Goal: Transaction & Acquisition: Purchase product/service

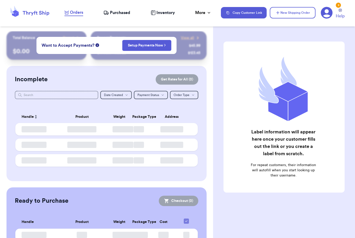
checkbox input "false"
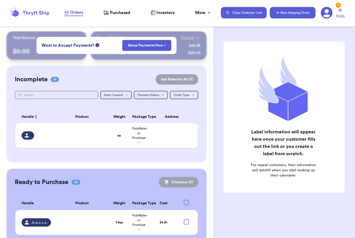
click at [289, 14] on button "New Shipping Order" at bounding box center [293, 12] width 46 height 11
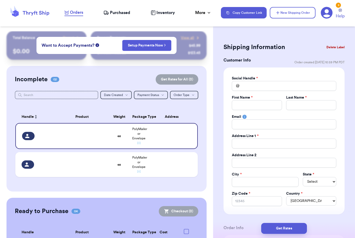
click at [332, 48] on button "Delete Label" at bounding box center [335, 47] width 22 height 11
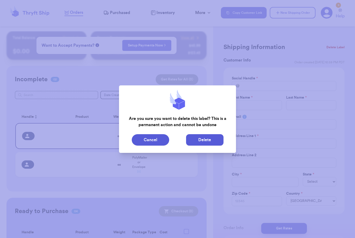
click at [196, 142] on button "Delete" at bounding box center [204, 139] width 37 height 11
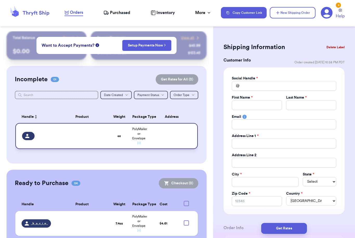
click at [170, 140] on td at bounding box center [173, 136] width 49 height 26
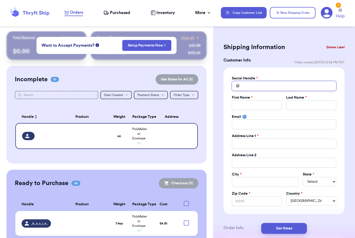
click at [279, 82] on input "Total Amount Paid" at bounding box center [284, 86] width 104 height 10
type input "_"
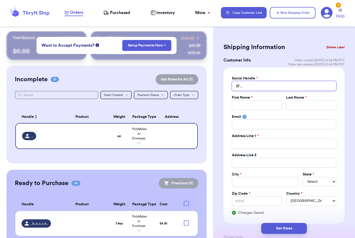
type input "_c"
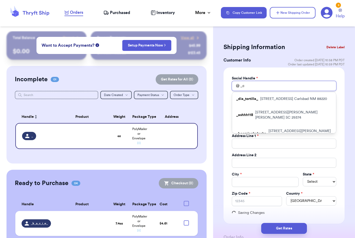
type input "_cr"
type input "_cri"
type input "_cris"
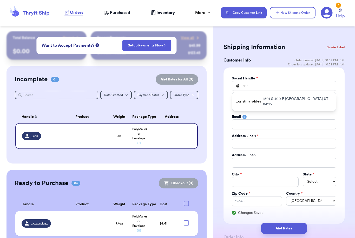
click at [291, 101] on p "[STREET_ADDRESS]" at bounding box center [297, 101] width 69 height 10
type input "_cristinarobles"
type input "[PERSON_NAME]"
type input "1501 S 400 E"
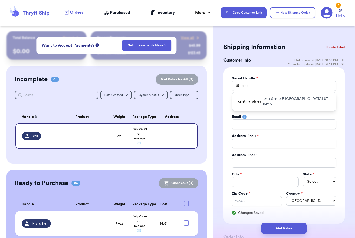
type input "[GEOGRAPHIC_DATA]"
select select "UT"
type input "84115"
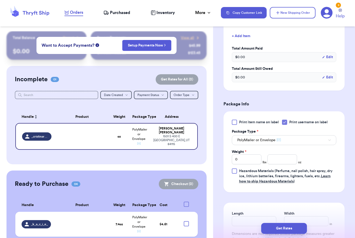
scroll to position [243, 0]
click at [280, 157] on input "number" at bounding box center [282, 159] width 30 height 10
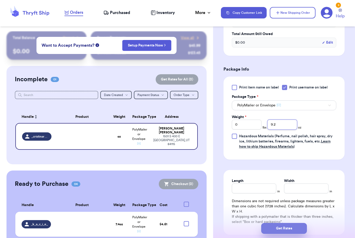
type input "9.2"
click at [304, 223] on button "Get Rates" at bounding box center [284, 228] width 46 height 11
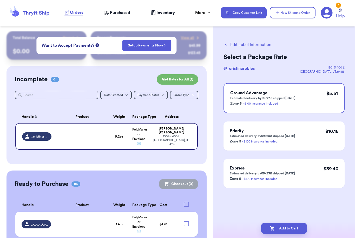
scroll to position [0, 0]
click at [294, 224] on button "Add to Cart" at bounding box center [284, 228] width 46 height 11
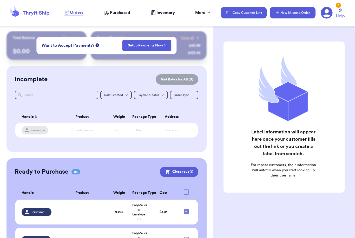
click at [296, 14] on button "New Shipping Order" at bounding box center [293, 12] width 46 height 11
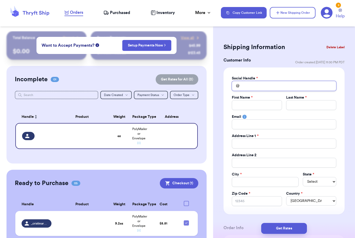
click at [260, 90] on input "Total Amount Paid" at bounding box center [284, 86] width 104 height 10
type input "T"
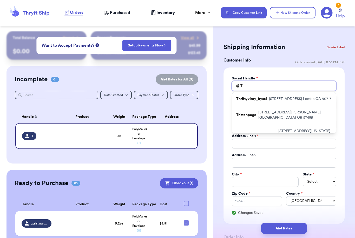
type input "Tl"
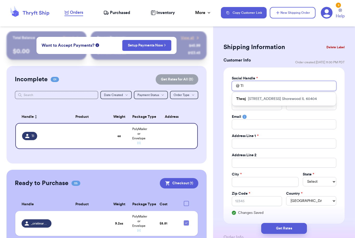
type input "Tl"
drag, startPoint x: 260, startPoint y: 90, endPoint x: 265, endPoint y: 100, distance: 11.8
click at [265, 100] on input "Total Amount Paid" at bounding box center [257, 105] width 50 height 10
click at [261, 88] on input "Tl" at bounding box center [284, 86] width 104 height 10
type input "TlW"
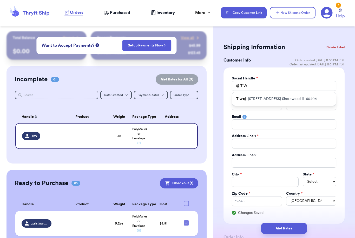
click at [260, 97] on p "[STREET_ADDRESS]" at bounding box center [282, 98] width 69 height 5
type input "Tlwoj"
type input "[PERSON_NAME]"
type input "[STREET_ADDRESS]"
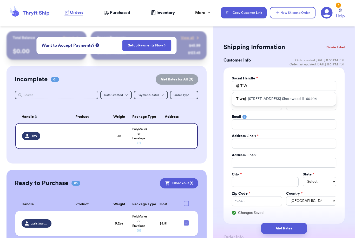
type input "Shorewood"
select select "IL"
type input "60404"
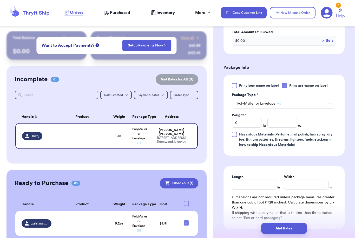
scroll to position [282, 0]
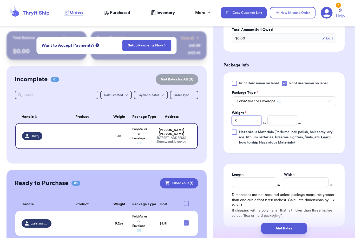
click at [244, 123] on input "0" at bounding box center [247, 121] width 30 height 10
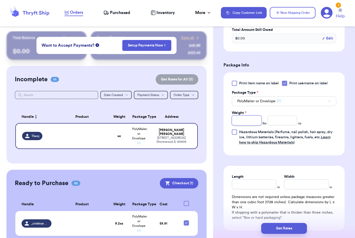
type input "3"
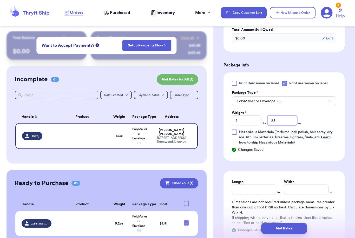
type input "3"
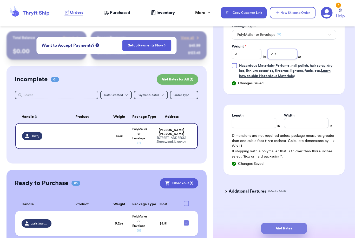
type input "2.9"
click at [306, 223] on button "Get Rates" at bounding box center [284, 228] width 46 height 11
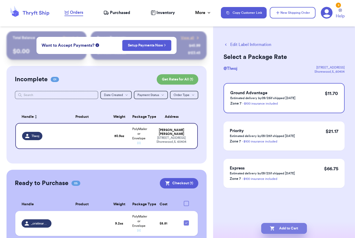
click at [281, 223] on button "Add to Cart" at bounding box center [284, 228] width 46 height 11
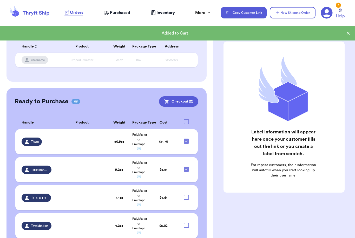
scroll to position [71, 0]
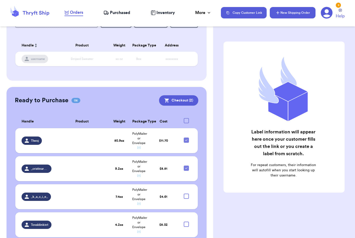
click at [298, 15] on button "New Shipping Order" at bounding box center [293, 12] width 46 height 11
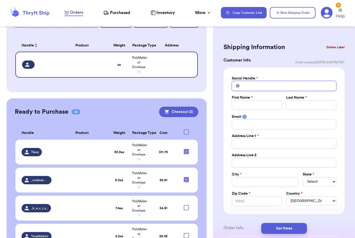
click at [248, 86] on input "Total Amount Paid" at bounding box center [284, 86] width 104 height 10
type input "A"
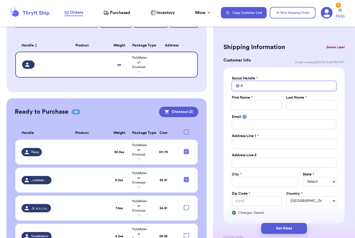
type input "Al"
type input "Ale"
type input "[PERSON_NAME]"
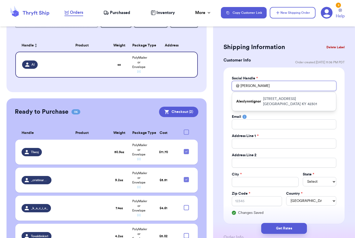
type input "[PERSON_NAME]"
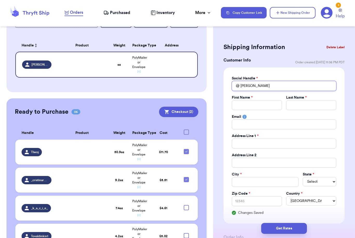
type input "[PERSON_NAME]"
type input "Ale"
type input "Al"
type input "A"
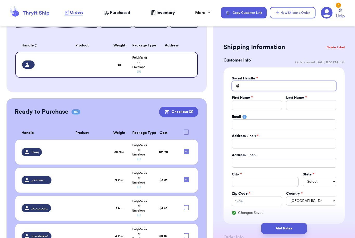
type input "A"
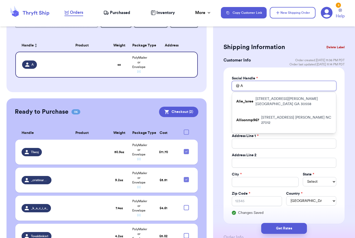
type input "Al"
type input "Ale"
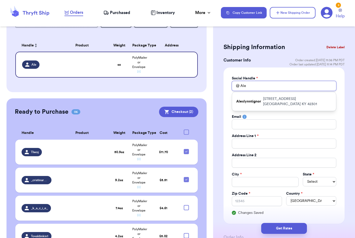
type input "[PERSON_NAME]"
type input "[PERSON_NAME]."
type input "[PERSON_NAME].s"
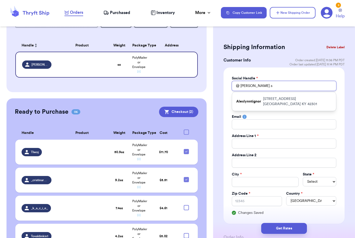
type input "[DOMAIN_NAME]"
type input "[PERSON_NAME].ste"
type input "[PERSON_NAME].stev"
type input "[PERSON_NAME].[PERSON_NAME]"
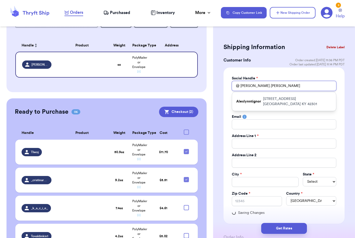
type input "[PERSON_NAME].[PERSON_NAME]"
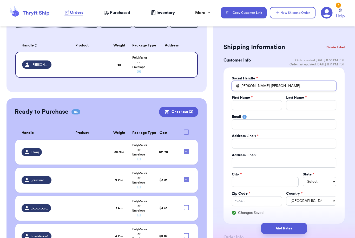
type input "[PERSON_NAME].[PERSON_NAME]"
type input "A"
type input "Al"
type input "Ale"
type input "[PERSON_NAME]"
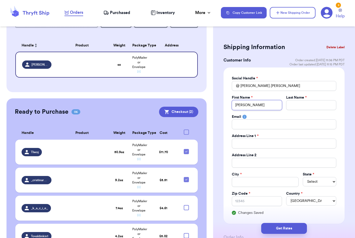
type input "[PERSON_NAME]"
type input "S"
type input "St"
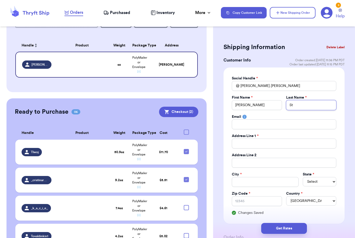
type input "Ste"
type input "Stev"
type input "[PERSON_NAME]"
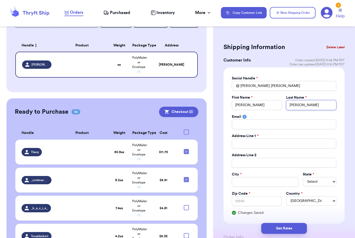
type input "Stevenso"
type input "[PERSON_NAME]"
type input "3"
type input "31"
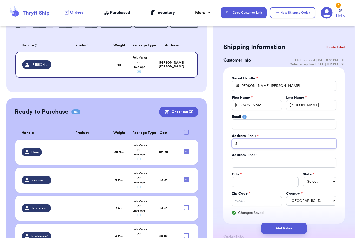
type input "310"
type input "3100"
type input "3100 T"
type input "3100 To"
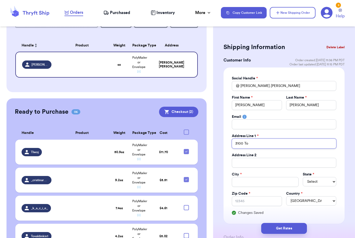
type input "3100 Tow"
type input "3100 Town"
type input "3100 Towns"
type input "3100 Townsh"
type input "3100 Townshi"
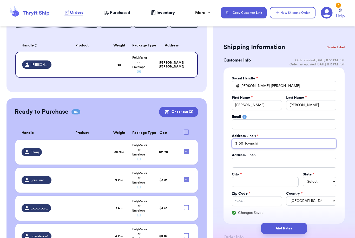
type input "[GEOGRAPHIC_DATA]"
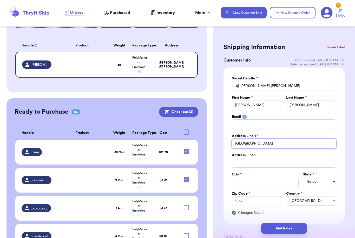
type input "[STREET_ADDRESS]"
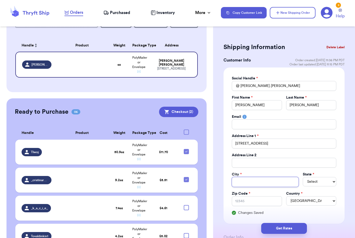
type input "M"
type input "Ma"
type input "Mar"
type input "Mare"
type input "[PERSON_NAME]"
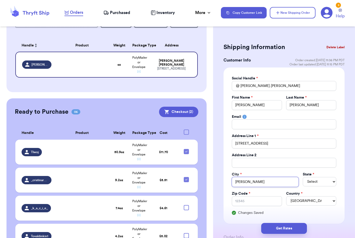
type input "Mareng"
type input "Marengo"
select select "OH"
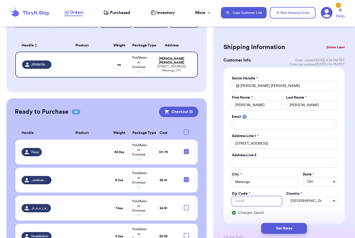
click at [238, 202] on input "Zip Code *" at bounding box center [257, 201] width 50 height 10
type input "4"
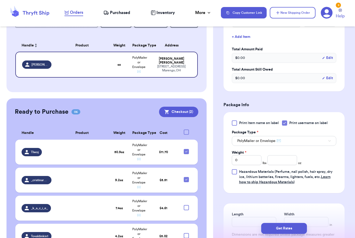
scroll to position [254, 0]
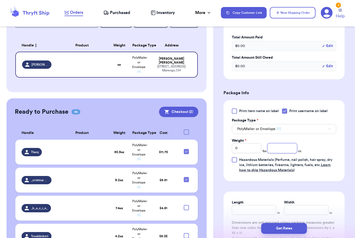
click at [289, 148] on input "number" at bounding box center [282, 148] width 30 height 10
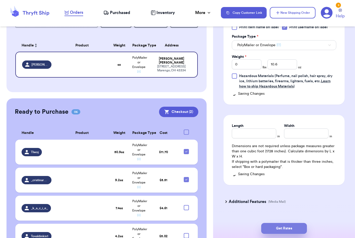
click at [302, 223] on button "Get Rates" at bounding box center [284, 228] width 46 height 11
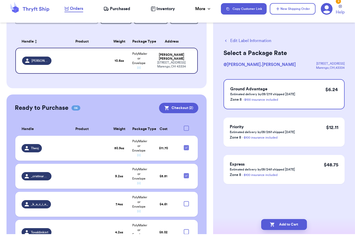
scroll to position [16, 0]
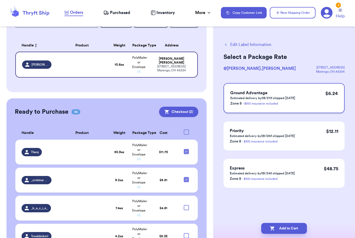
click at [309, 99] on div "Ground Advantage Estimated delivery by 09/27 if shipped [DATE] Zone 8 - $100 in…" at bounding box center [283, 98] width 121 height 30
click at [295, 223] on button "Add to Cart" at bounding box center [284, 228] width 46 height 11
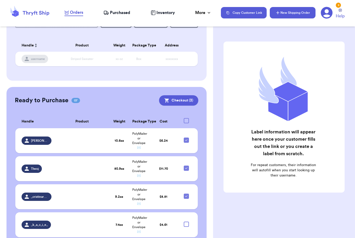
click at [305, 17] on button "New Shipping Order" at bounding box center [293, 12] width 46 height 11
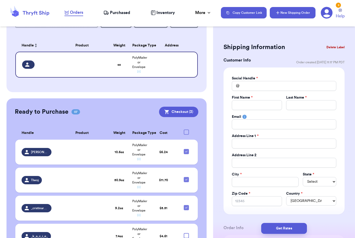
scroll to position [0, 0]
drag, startPoint x: 273, startPoint y: 102, endPoint x: 273, endPoint y: 85, distance: 16.4
click at [273, 85] on div "Social Handle * @ First Name * Last Name * Email Address Line 1 * Address Line …" at bounding box center [284, 141] width 104 height 130
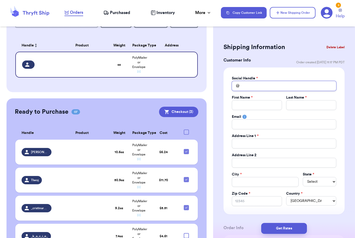
click at [273, 84] on input "Total Amount Paid" at bounding box center [284, 86] width 104 height 10
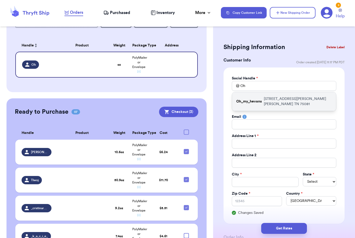
click at [272, 96] on div "Oh_my_hevans [STREET_ADDRESS][PERSON_NAME][PERSON_NAME]" at bounding box center [284, 101] width 104 height 19
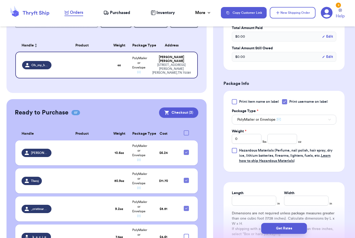
scroll to position [271, 0]
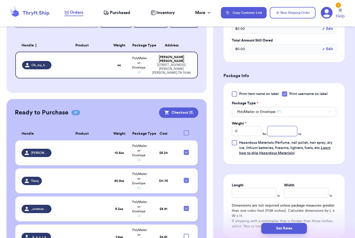
click at [277, 129] on input "number" at bounding box center [282, 131] width 30 height 10
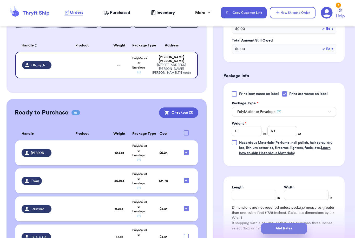
click at [301, 223] on button "Get Rates" at bounding box center [284, 228] width 46 height 11
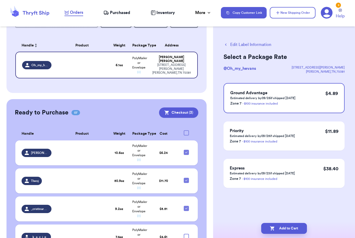
scroll to position [0, 0]
click at [292, 223] on button "Add to Cart" at bounding box center [284, 228] width 46 height 11
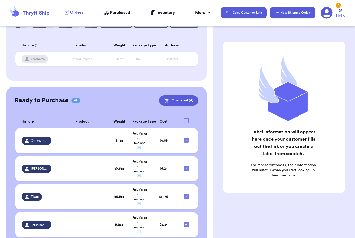
click at [296, 14] on button "New Shipping Order" at bounding box center [293, 12] width 46 height 11
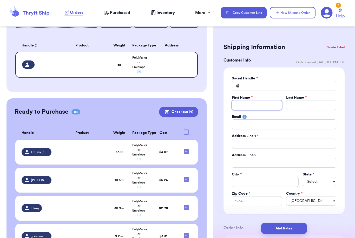
drag, startPoint x: 266, startPoint y: 103, endPoint x: 266, endPoint y: 88, distance: 15.6
click at [266, 87] on div "Social Handle * @ First Name * Last Name * Email Address Line 1 * Address Line …" at bounding box center [284, 141] width 104 height 130
click at [266, 87] on input "Total Amount Paid" at bounding box center [284, 86] width 104 height 10
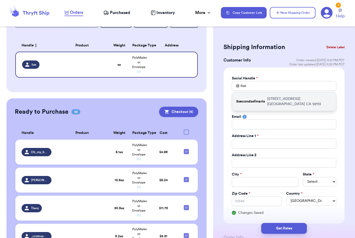
click at [269, 101] on p "[STREET_ADDRESS]" at bounding box center [299, 101] width 65 height 10
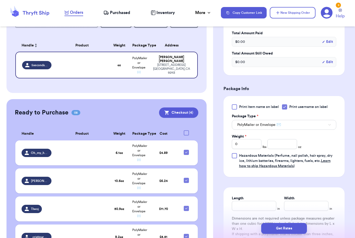
scroll to position [259, 0]
click at [281, 143] on input "number" at bounding box center [282, 144] width 30 height 10
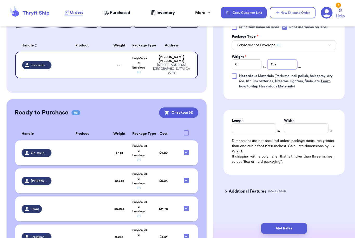
scroll to position [338, 0]
click at [302, 223] on button "Get Rates" at bounding box center [284, 228] width 46 height 11
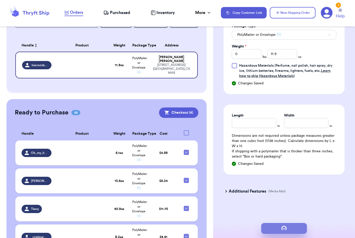
scroll to position [0, 0]
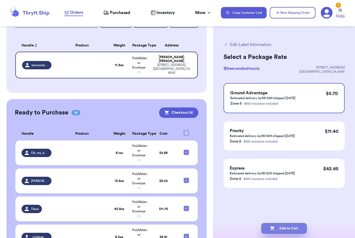
click at [289, 224] on button "Add to Cart" at bounding box center [284, 228] width 46 height 11
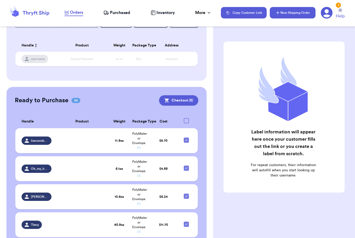
click at [287, 14] on button "New Shipping Order" at bounding box center [293, 12] width 46 height 11
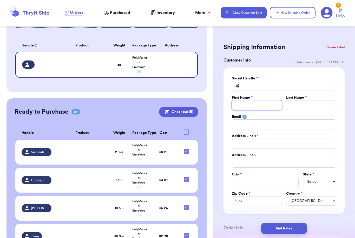
drag, startPoint x: 254, startPoint y: 102, endPoint x: 254, endPoint y: 85, distance: 16.4
click at [254, 85] on div "Social Handle * @ First Name * Last Name * Email Address Line 1 * Address Line …" at bounding box center [284, 141] width 104 height 130
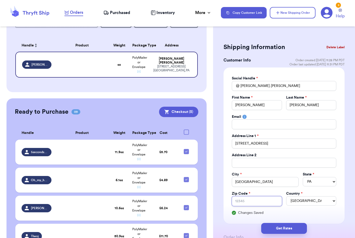
click at [265, 204] on input "Zip Code *" at bounding box center [257, 201] width 50 height 10
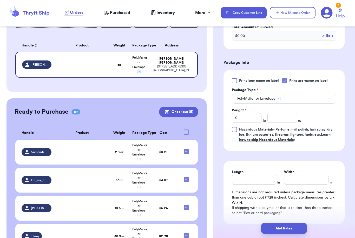
scroll to position [297, 0]
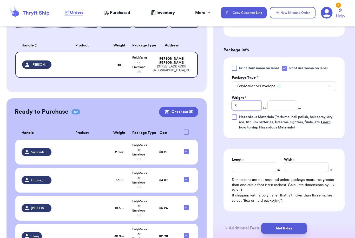
click at [252, 109] on input "0" at bounding box center [247, 105] width 30 height 10
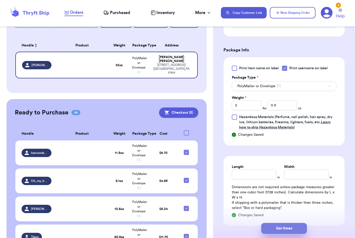
click at [301, 223] on button "Get Rates" at bounding box center [284, 228] width 46 height 11
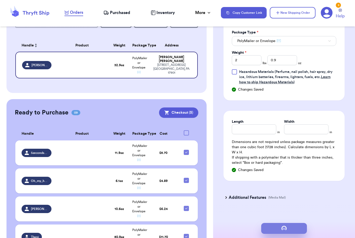
scroll to position [0, 0]
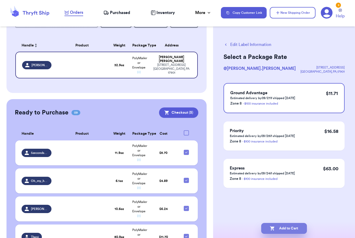
click at [296, 223] on button "Add to Cart" at bounding box center [284, 228] width 46 height 11
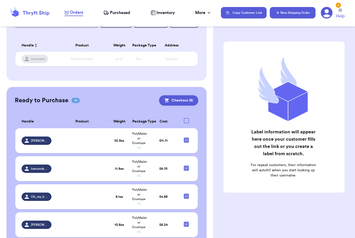
click at [292, 10] on button "New Shipping Order" at bounding box center [293, 12] width 46 height 11
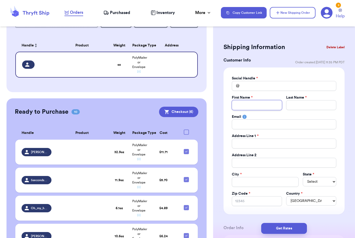
drag, startPoint x: 257, startPoint y: 102, endPoint x: 257, endPoint y: 85, distance: 16.4
click at [257, 85] on div "Social Handle * @ First Name * Last Name * Email Address Line 1 * Address Line …" at bounding box center [284, 141] width 104 height 130
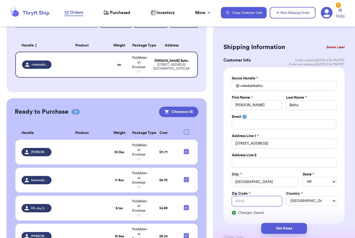
click at [268, 203] on input "Zip Code *" at bounding box center [257, 201] width 50 height 10
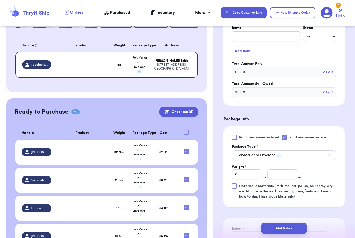
scroll to position [243, 0]
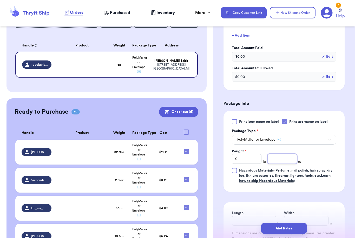
click at [282, 161] on input "number" at bounding box center [282, 159] width 30 height 10
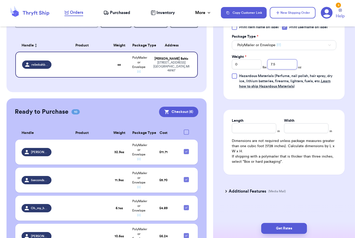
scroll to position [338, 0]
click at [300, 223] on button "Get Rates" at bounding box center [284, 228] width 46 height 11
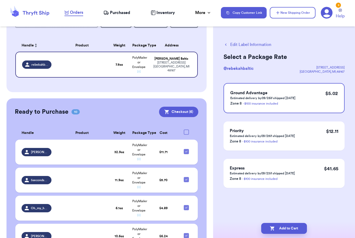
scroll to position [0, 0]
click at [284, 223] on button "Add to Cart" at bounding box center [284, 228] width 46 height 11
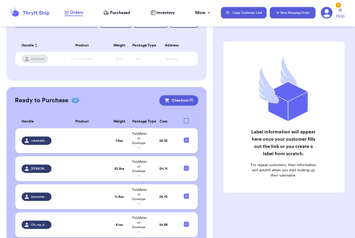
click at [298, 12] on button "New Shipping Order" at bounding box center [293, 12] width 46 height 11
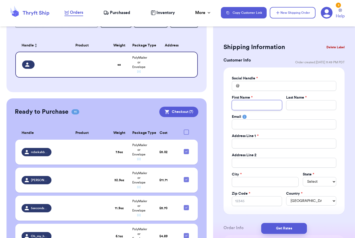
click at [258, 101] on input "Total Amount Paid" at bounding box center [257, 105] width 50 height 10
click at [272, 86] on input "Total Amount Paid" at bounding box center [284, 86] width 104 height 10
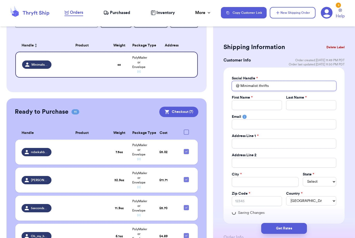
click at [275, 85] on input "Minimalist.thrifts" at bounding box center [284, 86] width 104 height 10
drag, startPoint x: 278, startPoint y: 86, endPoint x: 240, endPoint y: 83, distance: 37.8
click at [240, 83] on input "Minimalist.thrifts" at bounding box center [284, 86] width 104 height 10
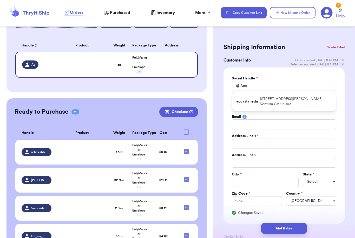
click at [253, 96] on div "accastaneda [STREET_ADDRESS][PERSON_NAME][PERSON_NAME]" at bounding box center [284, 101] width 104 height 19
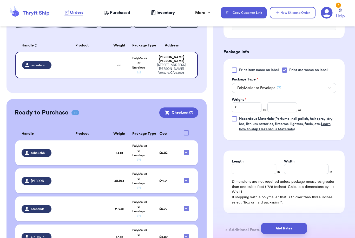
scroll to position [298, 0]
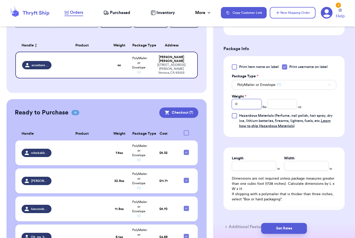
click at [249, 103] on input "0" at bounding box center [247, 104] width 30 height 10
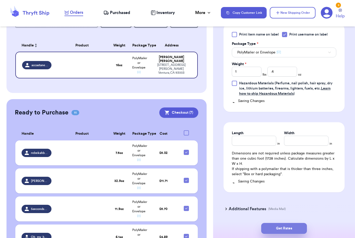
click at [301, 224] on button "Get Rates" at bounding box center [284, 228] width 46 height 11
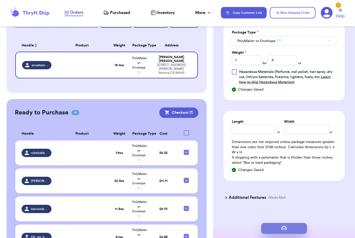
scroll to position [0, 0]
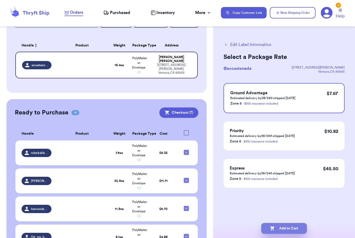
click at [296, 223] on button "Add to Cart" at bounding box center [284, 228] width 46 height 11
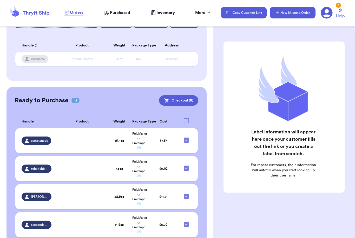
click at [284, 13] on button "New Shipping Order" at bounding box center [293, 12] width 46 height 11
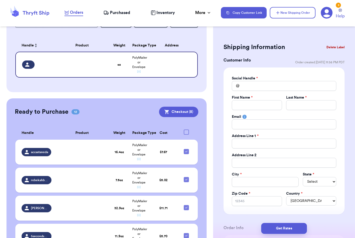
click at [265, 99] on div "First Name *" at bounding box center [257, 97] width 50 height 5
drag, startPoint x: 262, startPoint y: 102, endPoint x: 262, endPoint y: 85, distance: 16.4
click at [262, 85] on div "Social Handle * @ First Name * Last Name * Email Address Line 1 * Address Line …" at bounding box center [284, 141] width 104 height 130
click at [262, 86] on input "Total Amount Paid" at bounding box center [284, 86] width 104 height 10
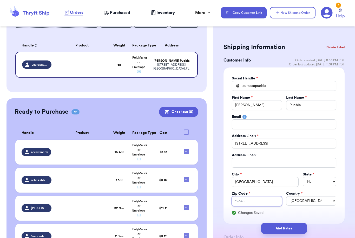
click at [262, 204] on input "Zip Code *" at bounding box center [257, 201] width 50 height 10
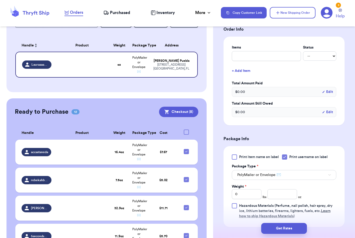
scroll to position [280, 0]
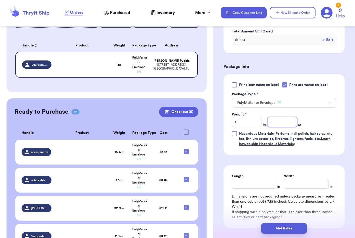
click at [284, 120] on input "number" at bounding box center [282, 122] width 30 height 10
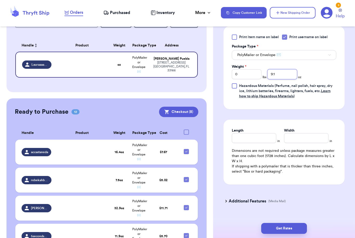
scroll to position [328, 0]
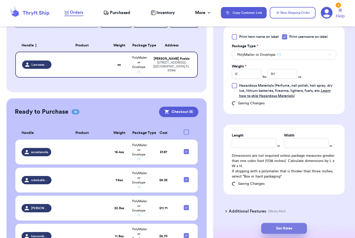
click at [302, 223] on button "Get Rates" at bounding box center [284, 228] width 46 height 11
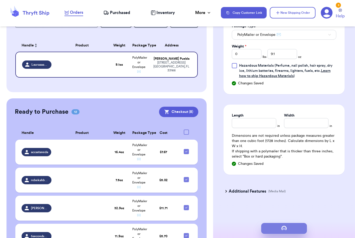
scroll to position [0, 0]
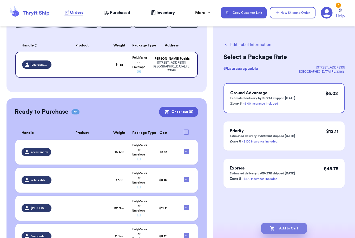
click at [292, 223] on button "Add to Cart" at bounding box center [284, 228] width 46 height 11
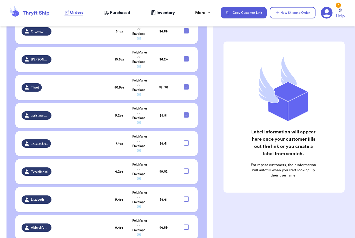
scroll to position [322, 0]
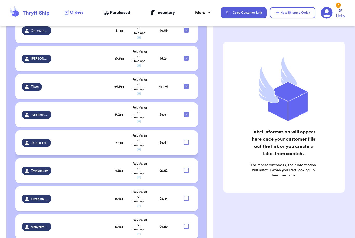
click at [44, 141] on span "_k_a_c_i_e_" at bounding box center [39, 143] width 17 height 4
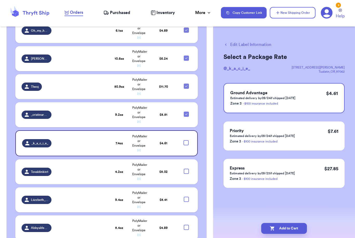
click at [252, 45] on button "Edit Label Information" at bounding box center [247, 45] width 48 height 6
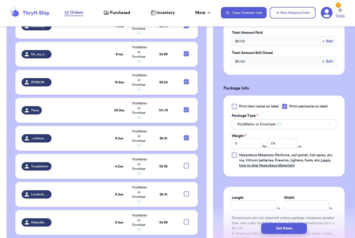
scroll to position [165, 0]
click at [289, 144] on input "7.4" at bounding box center [282, 143] width 30 height 10
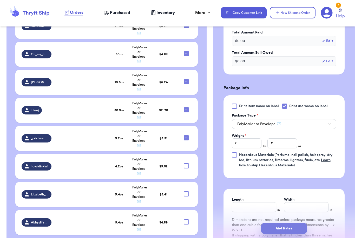
click at [300, 223] on button "Get Rates" at bounding box center [284, 228] width 46 height 11
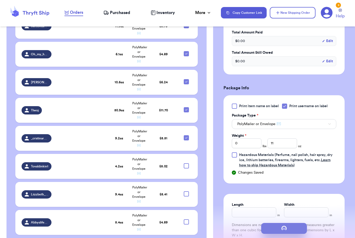
scroll to position [0, 0]
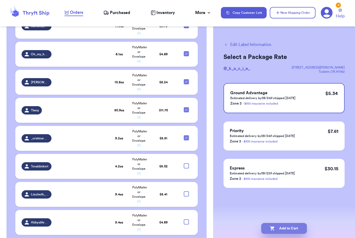
click at [298, 224] on button "Add to Cart" at bounding box center [284, 228] width 46 height 11
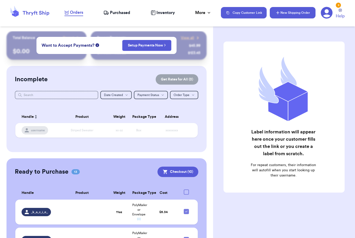
click at [285, 16] on button "New Shipping Order" at bounding box center [293, 12] width 46 height 11
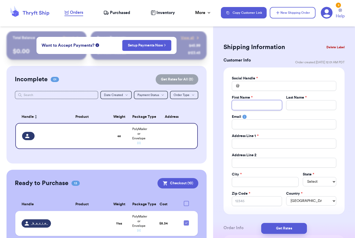
drag, startPoint x: 268, startPoint y: 101, endPoint x: 268, endPoint y: 85, distance: 16.4
click at [268, 85] on div "Social Handle * @ First Name * Last Name * Email Address Line 1 * Address Line …" at bounding box center [284, 141] width 104 height 130
click at [268, 85] on input "Total Amount Paid" at bounding box center [284, 86] width 104 height 10
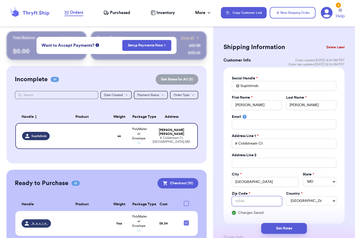
click at [263, 200] on input "Zip Code *" at bounding box center [257, 201] width 50 height 10
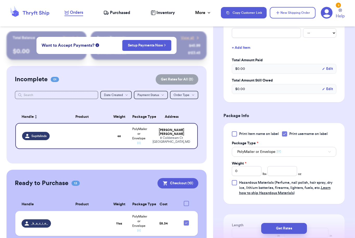
scroll to position [241, 0]
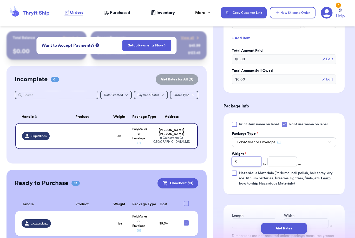
click at [252, 164] on input "0" at bounding box center [247, 162] width 30 height 10
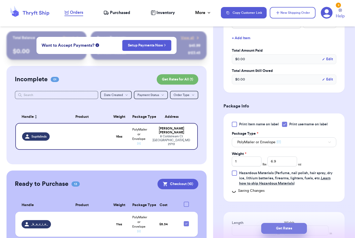
click at [297, 223] on button "Get Rates" at bounding box center [284, 228] width 46 height 11
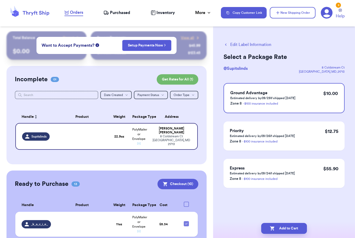
scroll to position [0, 0]
click at [289, 223] on button "Add to Cart" at bounding box center [284, 228] width 46 height 11
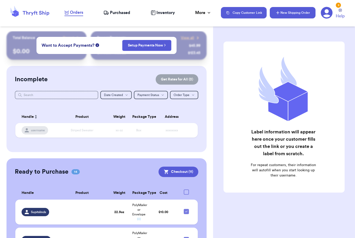
click at [299, 15] on button "New Shipping Order" at bounding box center [293, 12] width 46 height 11
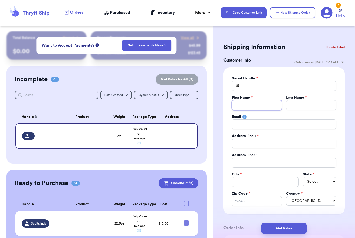
drag, startPoint x: 256, startPoint y: 101, endPoint x: 256, endPoint y: 84, distance: 16.4
click at [256, 84] on div "Social Handle * @ First Name * Last Name * Email Address Line 1 * Address Line …" at bounding box center [284, 141] width 104 height 130
click at [257, 84] on input "Total Amount Paid" at bounding box center [284, 86] width 104 height 10
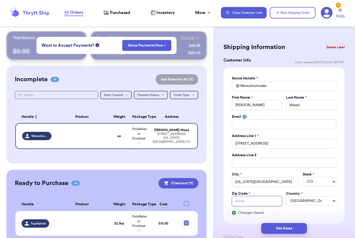
click at [257, 202] on input "Zip Code *" at bounding box center [257, 201] width 50 height 10
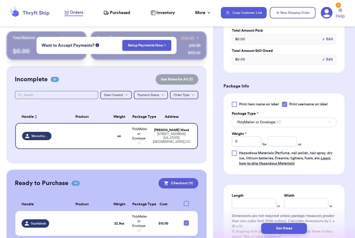
scroll to position [261, 0]
click at [253, 144] on input "0" at bounding box center [247, 142] width 30 height 10
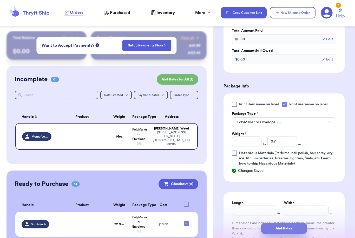
click at [302, 223] on button "Get Rates" at bounding box center [284, 228] width 46 height 11
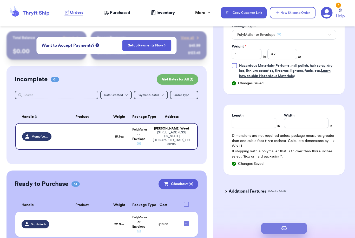
scroll to position [0, 0]
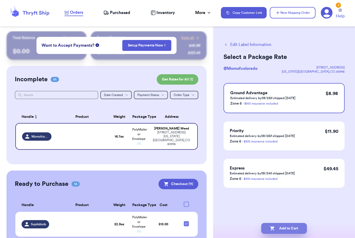
click at [274, 226] on icon "button" at bounding box center [272, 228] width 5 height 5
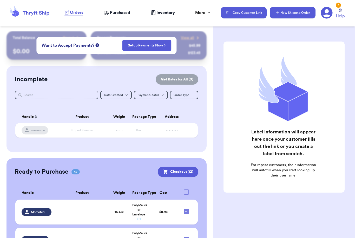
click at [302, 13] on button "New Shipping Order" at bounding box center [293, 12] width 46 height 11
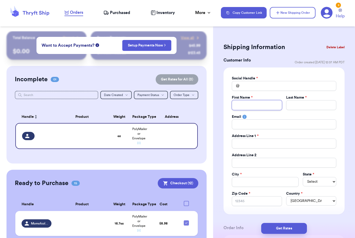
click at [251, 88] on div "Social Handle * @ First Name * Last Name * Email Address Line 1 * Address Line …" at bounding box center [284, 141] width 104 height 130
click at [251, 86] on input "Total Amount Paid" at bounding box center [284, 86] width 104 height 10
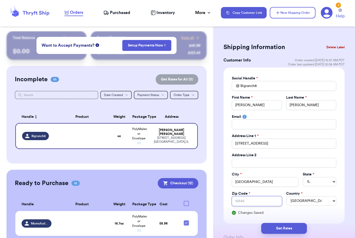
click at [258, 203] on input "Zip Code *" at bounding box center [257, 201] width 50 height 10
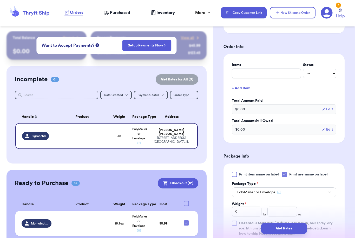
scroll to position [250, 0]
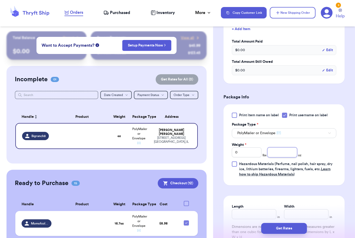
click at [287, 155] on input "number" at bounding box center [282, 152] width 30 height 10
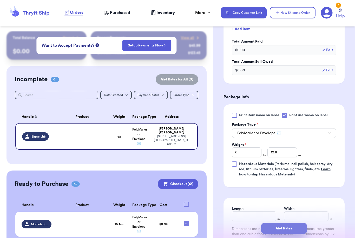
click at [300, 223] on button "Get Rates" at bounding box center [284, 228] width 46 height 11
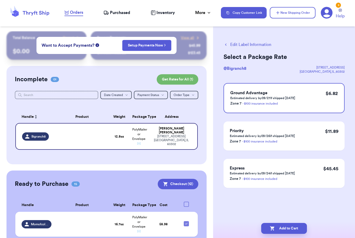
scroll to position [0, 0]
click at [283, 223] on button "Add to Cart" at bounding box center [284, 228] width 46 height 11
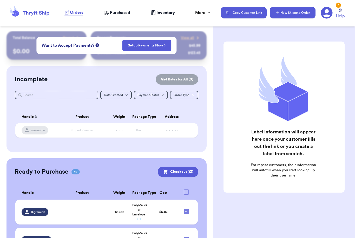
click at [293, 11] on button "New Shipping Order" at bounding box center [293, 12] width 46 height 11
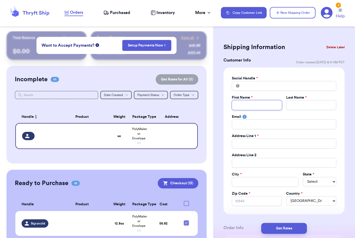
drag, startPoint x: 257, startPoint y: 102, endPoint x: 257, endPoint y: 85, distance: 16.4
click at [257, 85] on div "Social Handle * @ First Name * Last Name * Email Address Line 1 * Address Line …" at bounding box center [284, 141] width 104 height 130
click at [257, 86] on input "Total Amount Paid" at bounding box center [284, 86] width 104 height 10
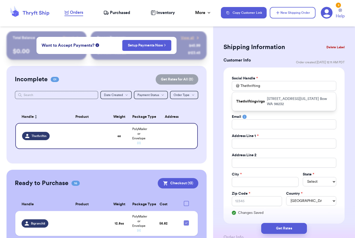
click at [266, 99] on div "Thethriftingvirgo [STREET_ADDRESS][US_STATE]" at bounding box center [284, 101] width 104 height 19
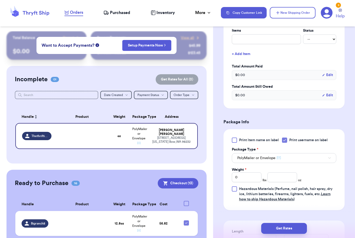
scroll to position [229, 0]
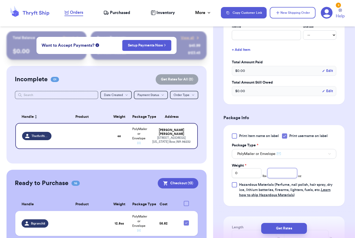
click at [274, 176] on input "number" at bounding box center [282, 173] width 30 height 10
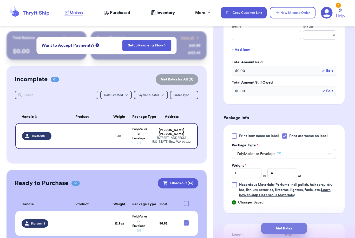
click at [300, 223] on button "Get Rates" at bounding box center [284, 228] width 46 height 11
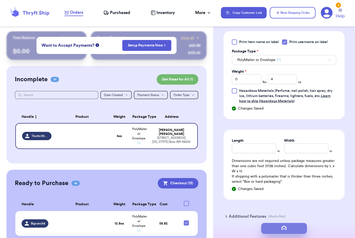
scroll to position [0, 0]
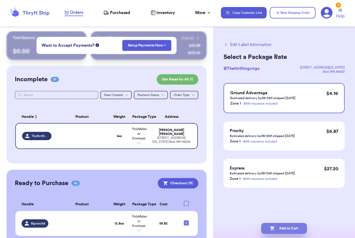
click at [302, 226] on button "Add to Cart" at bounding box center [284, 228] width 46 height 11
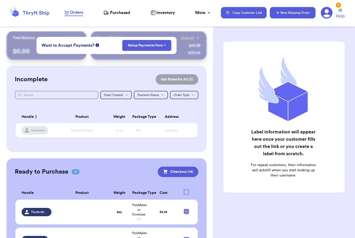
click at [296, 14] on button "New Shipping Order" at bounding box center [293, 12] width 46 height 11
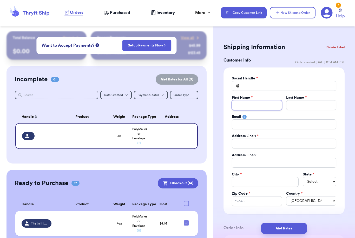
drag, startPoint x: 242, startPoint y: 101, endPoint x: 242, endPoint y: 85, distance: 15.8
click at [242, 85] on div "Social Handle * @ First Name * Last Name * Email Address Line 1 * Address Line …" at bounding box center [284, 141] width 104 height 130
click at [242, 86] on input "Total Amount Paid" at bounding box center [284, 86] width 104 height 10
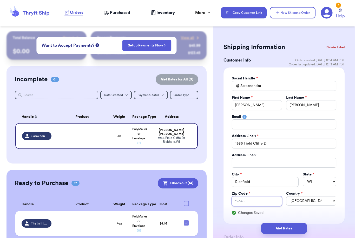
click at [256, 203] on input "Zip Code *" at bounding box center [257, 201] width 50 height 10
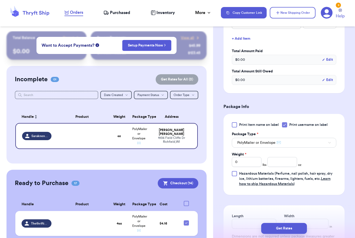
scroll to position [276, 0]
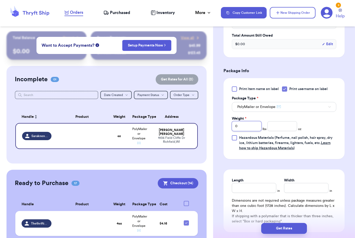
click at [245, 127] on input "0" at bounding box center [247, 126] width 30 height 10
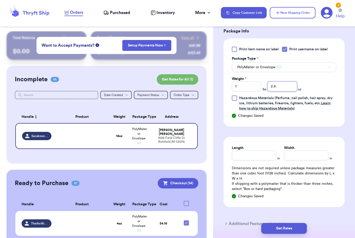
scroll to position [316, 0]
click at [300, 223] on button "Get Rates" at bounding box center [284, 228] width 46 height 11
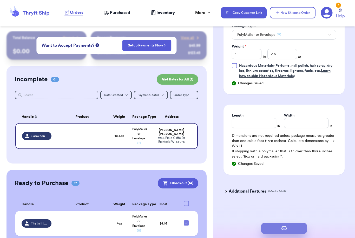
scroll to position [0, 0]
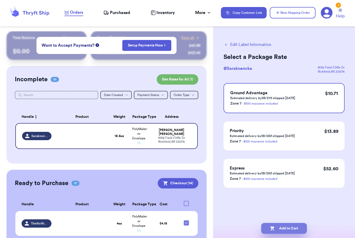
click at [282, 223] on button "Add to Cart" at bounding box center [284, 228] width 46 height 11
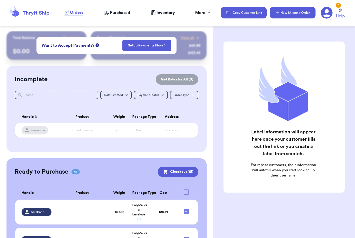
click at [305, 13] on button "New Shipping Order" at bounding box center [293, 12] width 46 height 11
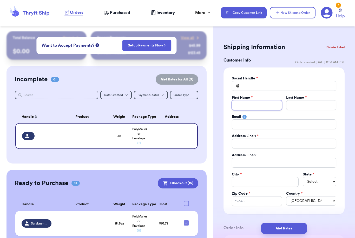
drag, startPoint x: 257, startPoint y: 104, endPoint x: 257, endPoint y: 89, distance: 15.1
click at [257, 87] on div "Social Handle * @ First Name * Last Name * Email Address Line 1 * Address Line …" at bounding box center [284, 141] width 104 height 130
click at [255, 87] on input "Total Amount Paid" at bounding box center [284, 86] width 104 height 10
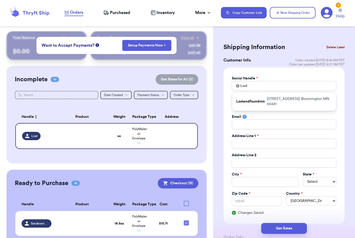
click at [254, 101] on p "Lostandfoundmn" at bounding box center [250, 101] width 29 height 5
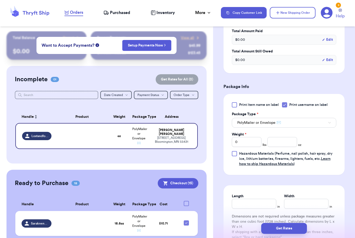
scroll to position [261, 0]
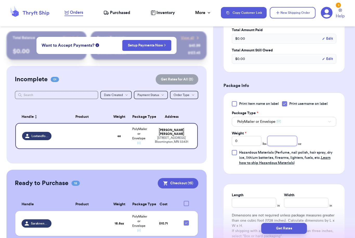
click at [291, 141] on input "number" at bounding box center [282, 141] width 30 height 10
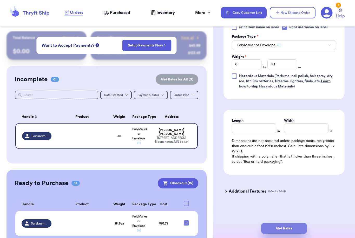
click at [302, 223] on button "Get Rates" at bounding box center [284, 228] width 46 height 11
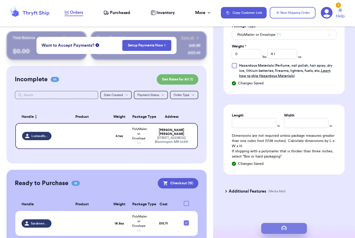
scroll to position [0, 0]
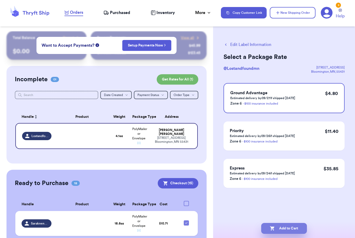
click at [292, 223] on button "Add to Cart" at bounding box center [284, 228] width 46 height 11
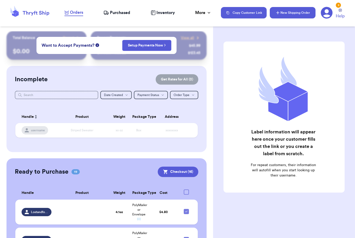
click at [294, 16] on button "New Shipping Order" at bounding box center [293, 12] width 46 height 11
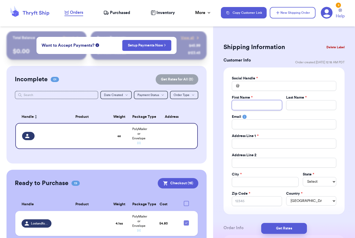
click at [263, 103] on input "Total Amount Paid" at bounding box center [257, 105] width 50 height 10
click at [264, 85] on input "Total Amount Paid" at bounding box center [284, 86] width 104 height 10
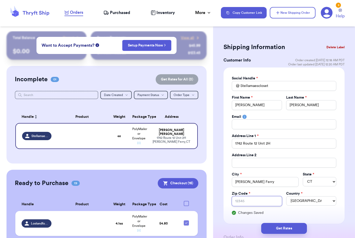
click at [261, 201] on input "Zip Code *" at bounding box center [257, 201] width 50 height 10
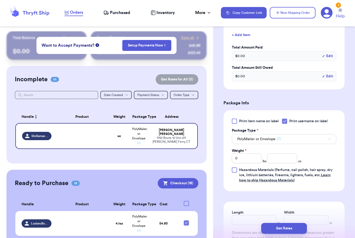
scroll to position [245, 0]
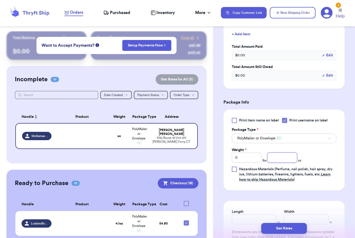
click at [289, 158] on input "number" at bounding box center [282, 158] width 30 height 10
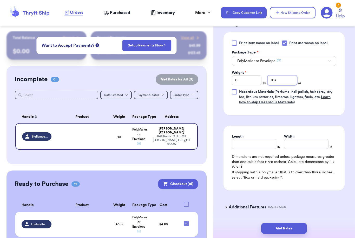
scroll to position [323, 0]
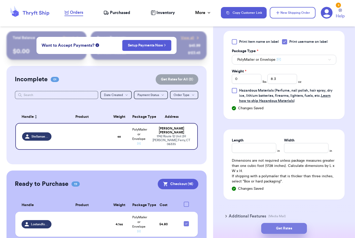
click at [301, 225] on button "Get Rates" at bounding box center [284, 228] width 46 height 11
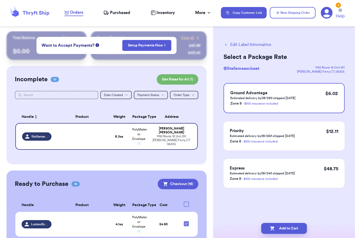
scroll to position [0, 0]
click at [298, 223] on button "Add to Cart" at bounding box center [284, 228] width 46 height 11
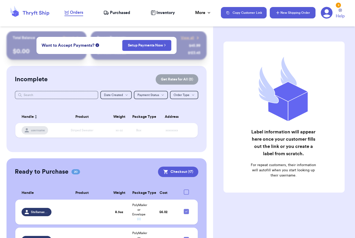
click at [298, 15] on button "New Shipping Order" at bounding box center [293, 12] width 46 height 11
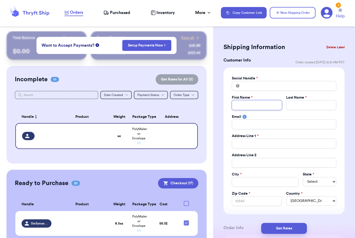
drag, startPoint x: 246, startPoint y: 103, endPoint x: 246, endPoint y: 89, distance: 14.0
click at [246, 86] on div "Social Handle * @ First Name * Last Name * Email Address Line 1 * Address Line …" at bounding box center [284, 141] width 104 height 130
click at [250, 87] on input "Total Amount Paid" at bounding box center [284, 86] width 104 height 10
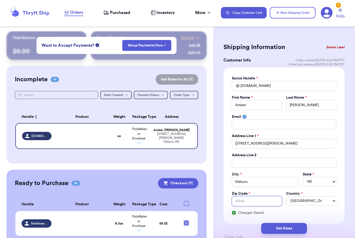
click at [254, 200] on input "Zip Code *" at bounding box center [257, 201] width 50 height 10
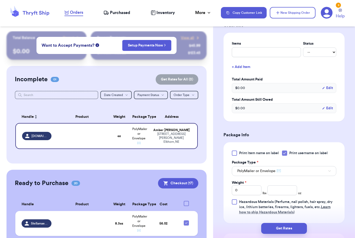
scroll to position [214, 0]
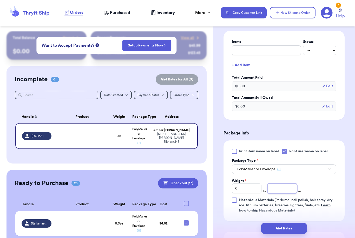
click at [287, 187] on input "number" at bounding box center [282, 189] width 30 height 10
click at [302, 225] on button "Get Rates" at bounding box center [284, 228] width 46 height 11
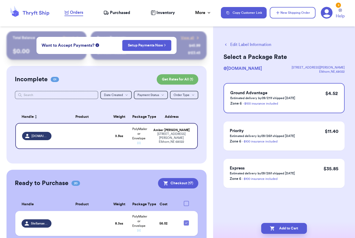
scroll to position [0, 0]
click at [279, 224] on button "Add to Cart" at bounding box center [284, 228] width 46 height 11
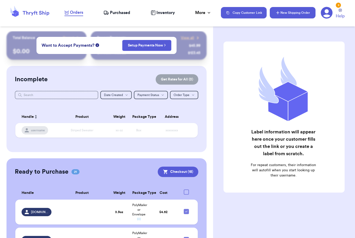
click at [289, 14] on button "New Shipping Order" at bounding box center [293, 12] width 46 height 11
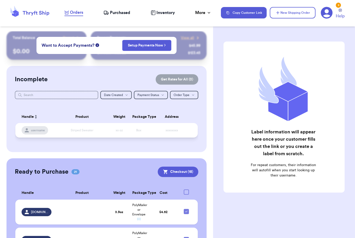
click at [83, 130] on td "Striped Sweater" at bounding box center [82, 130] width 55 height 15
click at [85, 132] on span "Striped Sweater" at bounding box center [82, 130] width 23 height 3
click at [304, 33] on div "Label information will appear here once your customer fills out the link or you…" at bounding box center [284, 130] width 142 height 198
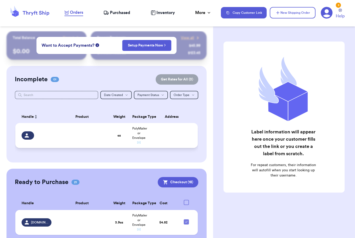
click at [174, 132] on td at bounding box center [173, 135] width 49 height 25
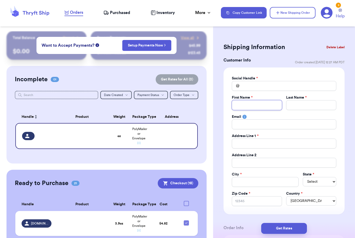
drag, startPoint x: 258, startPoint y: 104, endPoint x: 258, endPoint y: 89, distance: 15.3
click at [258, 87] on div "Social Handle * @ First Name * Last Name * Email Address Line 1 * Address Line …" at bounding box center [284, 141] width 104 height 130
click at [257, 89] on input "Total Amount Paid" at bounding box center [284, 86] width 104 height 10
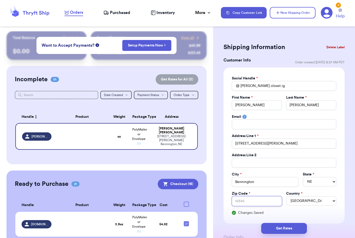
click at [251, 201] on input "Zip Code *" at bounding box center [257, 201] width 50 height 10
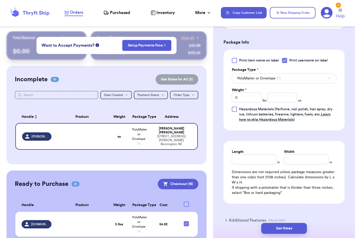
scroll to position [319, 0]
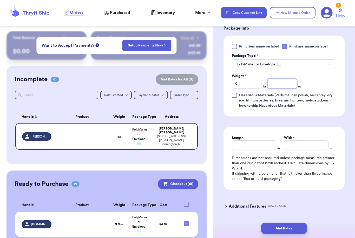
click at [278, 82] on input "number" at bounding box center [282, 84] width 30 height 10
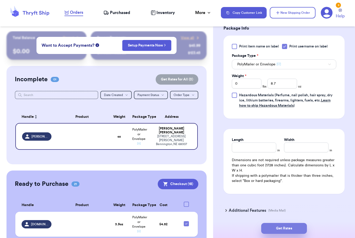
click at [301, 223] on button "Get Rates" at bounding box center [284, 228] width 46 height 11
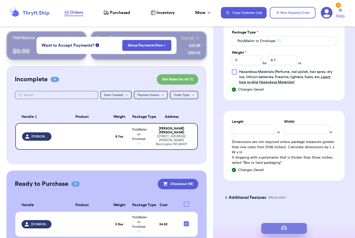
scroll to position [0, 0]
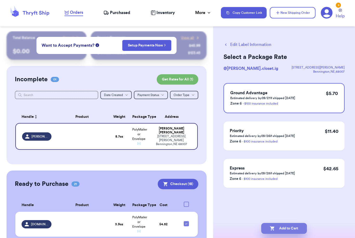
click at [278, 223] on button "Add to Cart" at bounding box center [284, 228] width 46 height 11
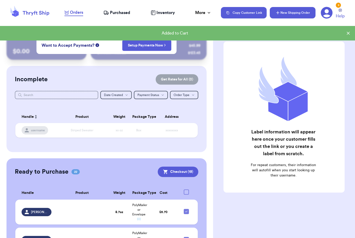
click at [291, 17] on button "New Shipping Order" at bounding box center [293, 12] width 46 height 11
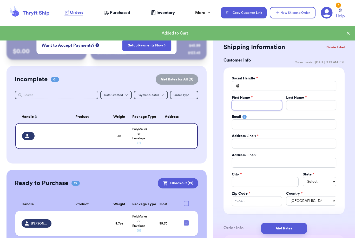
drag, startPoint x: 259, startPoint y: 102, endPoint x: 259, endPoint y: 85, distance: 16.4
click at [259, 85] on div "Social Handle * @ First Name * Last Name * Email Address Line 1 * Address Line …" at bounding box center [284, 141] width 104 height 130
click at [259, 85] on input "Total Amount Paid" at bounding box center [284, 86] width 104 height 10
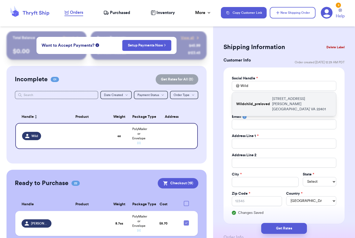
click at [282, 102] on p "[STREET_ADDRESS][PERSON_NAME]" at bounding box center [302, 104] width 60 height 16
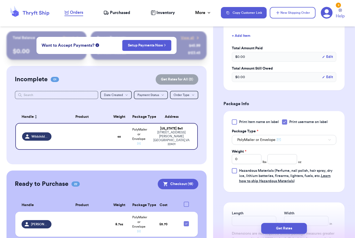
scroll to position [243, 0]
click at [246, 159] on input "0" at bounding box center [247, 159] width 30 height 10
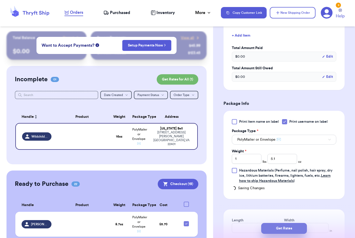
click at [297, 223] on button "Get Rates" at bounding box center [284, 228] width 46 height 11
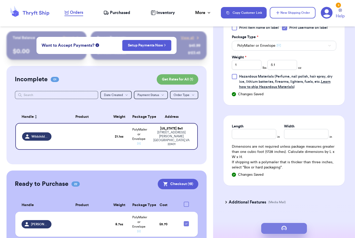
scroll to position [0, 0]
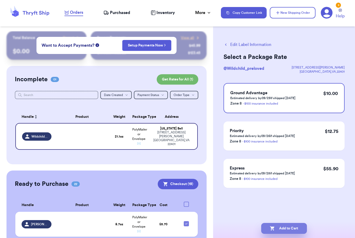
click at [280, 223] on button "Add to Cart" at bounding box center [284, 228] width 46 height 11
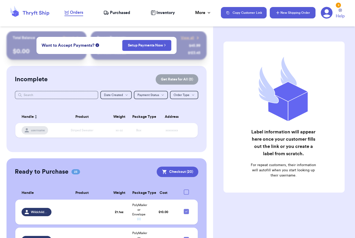
click at [301, 17] on button "New Shipping Order" at bounding box center [293, 12] width 46 height 11
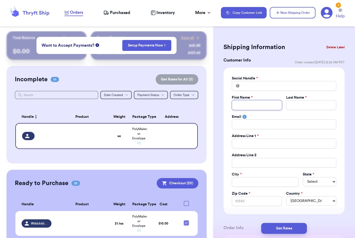
drag, startPoint x: 250, startPoint y: 103, endPoint x: 250, endPoint y: 87, distance: 16.4
click at [250, 87] on div "Social Handle * @ First Name * Last Name * Email Address Line 1 * Address Line …" at bounding box center [284, 141] width 104 height 130
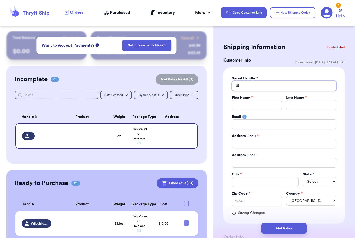
click at [245, 85] on input "Total Amount Paid" at bounding box center [284, 86] width 104 height 10
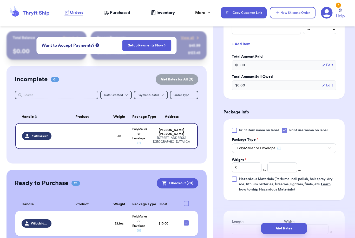
scroll to position [260, 0]
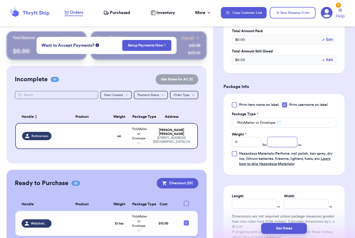
click at [288, 140] on input "number" at bounding box center [282, 142] width 30 height 10
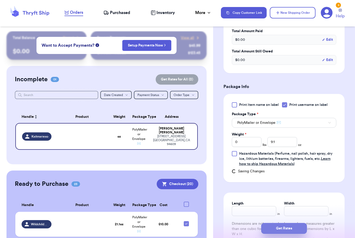
click at [301, 223] on button "Get Rates" at bounding box center [284, 228] width 46 height 11
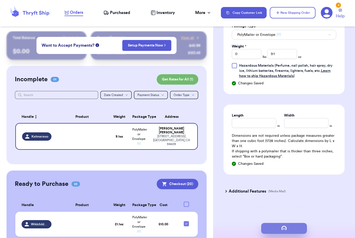
scroll to position [0, 0]
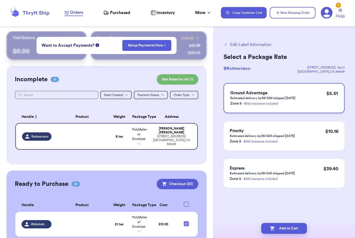
click at [282, 103] on p "Zone 5 - $100 insurance included" at bounding box center [262, 103] width 65 height 6
click at [284, 223] on button "Add to Cart" at bounding box center [284, 228] width 46 height 11
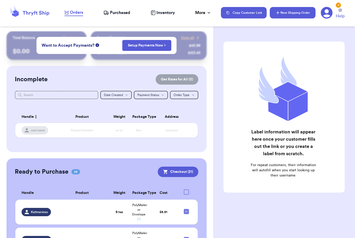
click at [304, 13] on button "New Shipping Order" at bounding box center [293, 12] width 46 height 11
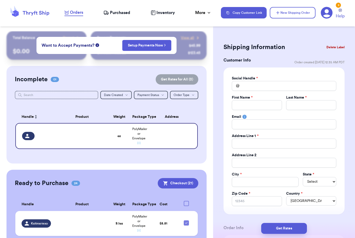
click at [291, 31] on div "Shipping Information Delete Label Customer Info Order created: [DATE] 12:35 AM …" at bounding box center [284, 119] width 142 height 238
click at [250, 99] on label "First Name *" at bounding box center [242, 97] width 21 height 5
drag, startPoint x: 248, startPoint y: 102, endPoint x: 248, endPoint y: 85, distance: 16.4
click at [248, 85] on div "Social Handle * @ First Name * Last Name * Email Address Line 1 * Address Line …" at bounding box center [284, 141] width 104 height 130
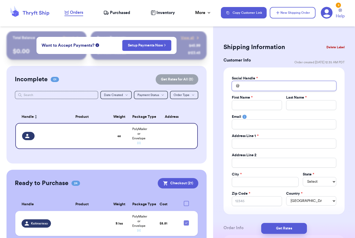
click at [248, 85] on input "Total Amount Paid" at bounding box center [284, 86] width 104 height 10
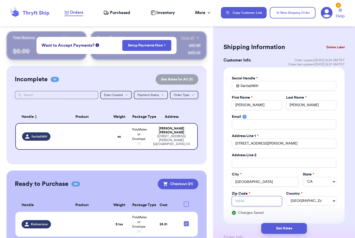
click at [255, 201] on input "Zip Code *" at bounding box center [257, 201] width 50 height 10
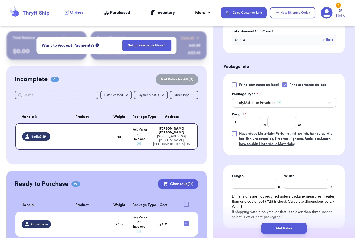
scroll to position [286, 0]
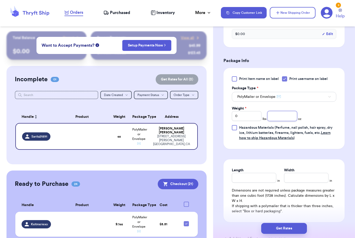
click at [283, 113] on input "number" at bounding box center [282, 116] width 30 height 10
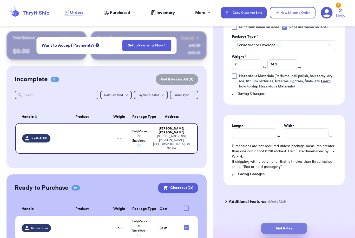
click at [299, 223] on button "Get Rates" at bounding box center [284, 228] width 46 height 11
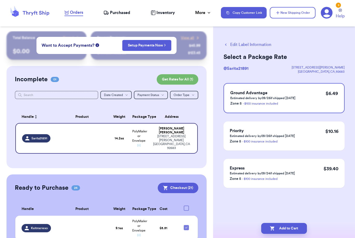
scroll to position [0, 0]
click at [291, 223] on button "Add to Cart" at bounding box center [284, 228] width 46 height 11
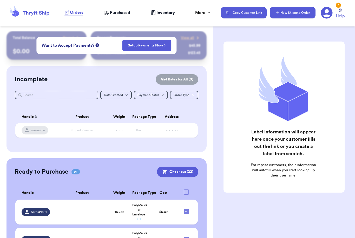
click at [306, 12] on button "New Shipping Order" at bounding box center [293, 12] width 46 height 11
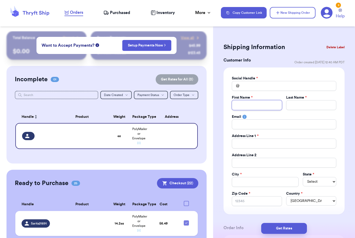
drag, startPoint x: 249, startPoint y: 103, endPoint x: 249, endPoint y: 86, distance: 16.4
click at [249, 86] on div "Social Handle * @ First Name * Last Name * Email Address Line 1 * Address Line …" at bounding box center [284, 141] width 104 height 130
click at [249, 86] on input "Total Amount Paid" at bounding box center [284, 86] width 104 height 10
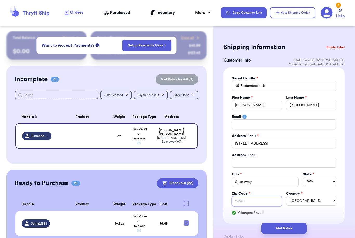
click at [259, 202] on input "Zip Code *" at bounding box center [257, 201] width 50 height 10
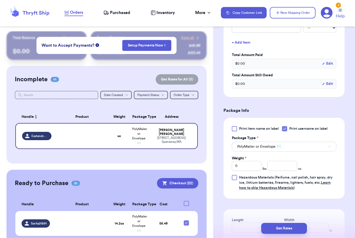
scroll to position [237, 0]
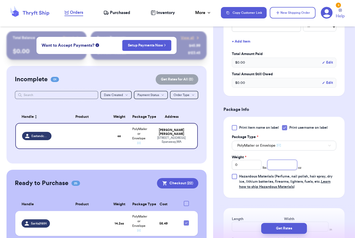
click at [281, 166] on input "number" at bounding box center [282, 165] width 30 height 10
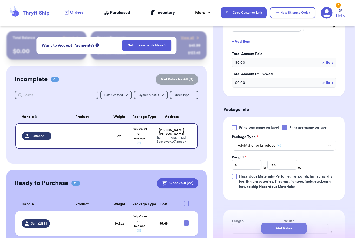
click at [297, 223] on button "Get Rates" at bounding box center [284, 228] width 46 height 11
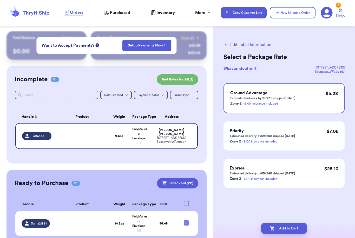
scroll to position [0, 0]
click at [281, 225] on button "Add to Cart" at bounding box center [284, 228] width 46 height 11
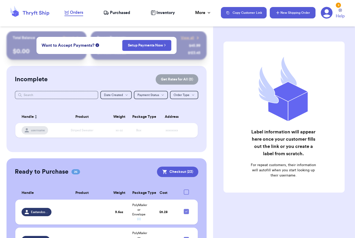
click at [304, 15] on button "New Shipping Order" at bounding box center [293, 12] width 46 height 11
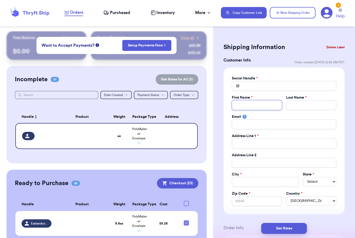
drag, startPoint x: 247, startPoint y: 101, endPoint x: 247, endPoint y: 84, distance: 16.4
click at [247, 84] on div "Social Handle * @ First Name * Last Name * Email Address Line 1 * Address Line …" at bounding box center [284, 141] width 104 height 130
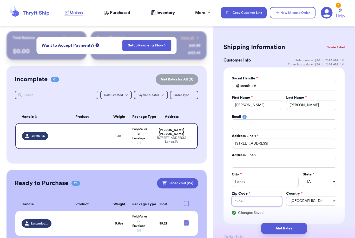
click at [254, 201] on input "Zip Code *" at bounding box center [257, 201] width 50 height 10
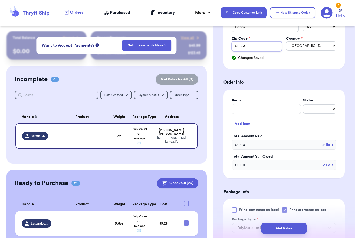
scroll to position [241, 0]
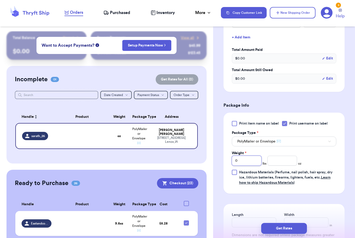
click at [243, 161] on input "0" at bounding box center [247, 161] width 30 height 10
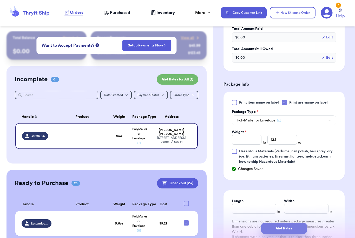
click at [298, 223] on button "Get Rates" at bounding box center [284, 228] width 46 height 11
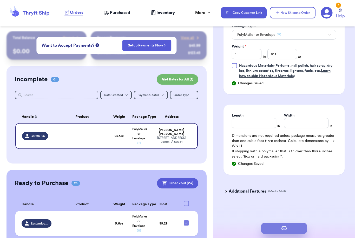
scroll to position [0, 0]
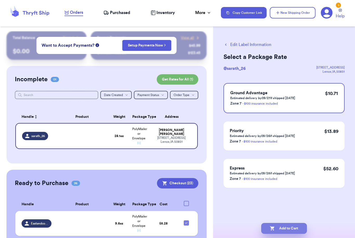
click at [285, 223] on button "Add to Cart" at bounding box center [284, 228] width 46 height 11
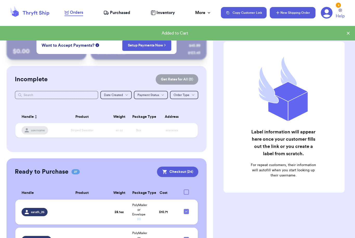
click at [291, 11] on button "New Shipping Order" at bounding box center [293, 12] width 46 height 11
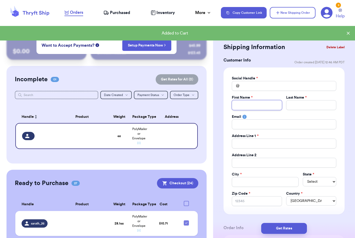
click at [254, 101] on input "Total Amount Paid" at bounding box center [257, 105] width 50 height 10
click at [254, 84] on input "Total Amount Paid" at bounding box center [284, 86] width 104 height 10
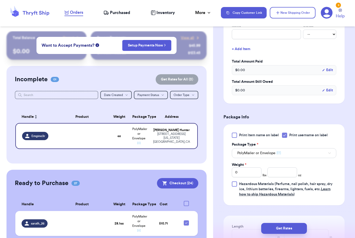
scroll to position [230, 0]
click at [250, 173] on input "0" at bounding box center [247, 172] width 30 height 10
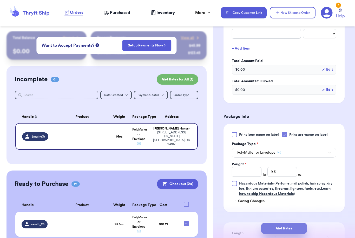
click at [300, 224] on button "Get Rates" at bounding box center [284, 228] width 46 height 11
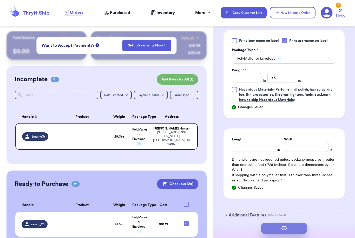
scroll to position [0, 0]
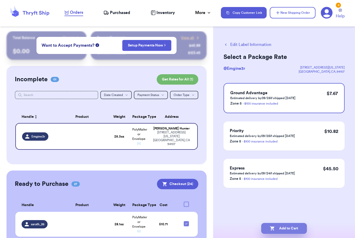
click at [293, 224] on button "Add to Cart" at bounding box center [284, 228] width 46 height 11
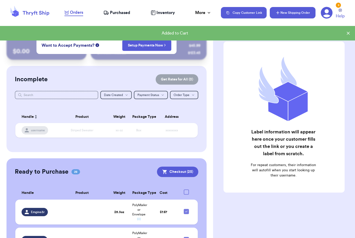
click at [298, 15] on button "New Shipping Order" at bounding box center [293, 12] width 46 height 11
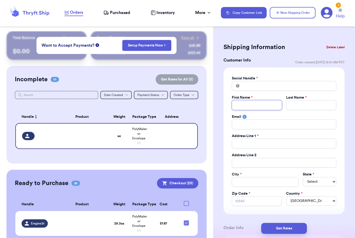
drag, startPoint x: 262, startPoint y: 104, endPoint x: 262, endPoint y: 89, distance: 15.6
click at [262, 88] on div "Social Handle * @ First Name * Last Name * Email Address Line 1 * Address Line …" at bounding box center [284, 141] width 104 height 130
click at [262, 87] on input "Total Amount Paid" at bounding box center [284, 86] width 104 height 10
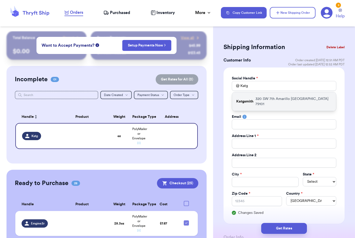
click at [297, 98] on p "[STREET_ADDRESS]" at bounding box center [293, 101] width 76 height 10
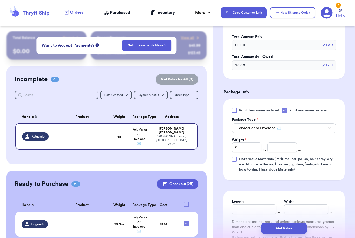
scroll to position [257, 0]
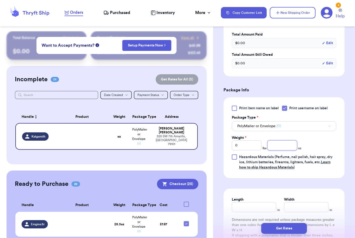
click at [283, 146] on input "number" at bounding box center [282, 145] width 30 height 10
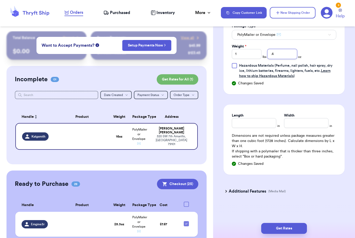
scroll to position [348, 0]
click at [298, 223] on button "Get Rates" at bounding box center [284, 228] width 46 height 11
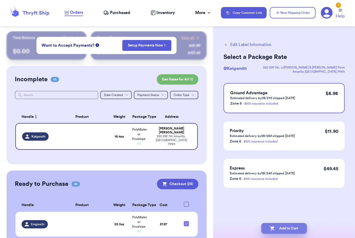
click at [296, 223] on button "Add to Cart" at bounding box center [284, 228] width 46 height 11
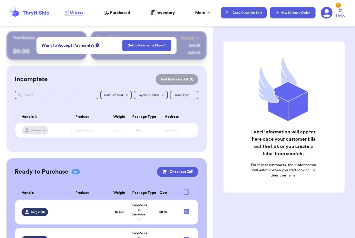
click at [302, 16] on button "New Shipping Order" at bounding box center [293, 12] width 46 height 11
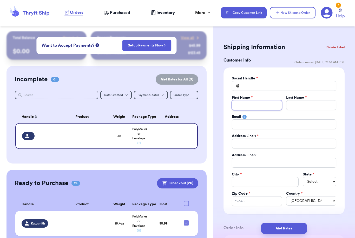
drag, startPoint x: 244, startPoint y: 101, endPoint x: 244, endPoint y: 84, distance: 16.4
click at [244, 84] on div "Social Handle * @ First Name * Last Name * Email Address Line 1 * Address Line …" at bounding box center [284, 141] width 104 height 130
click at [244, 85] on input "Total Amount Paid" at bounding box center [284, 86] width 104 height 10
click at [244, 86] on input "Total Amount Paid" at bounding box center [284, 86] width 104 height 10
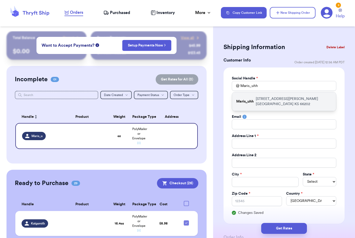
click at [248, 99] on p "Maris_uhh" at bounding box center [244, 101] width 17 height 5
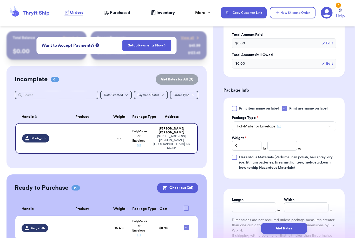
scroll to position [258, 0]
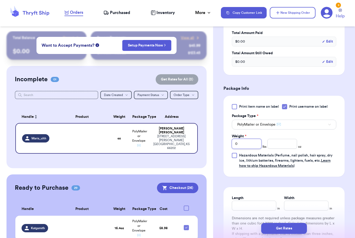
click at [242, 143] on input "0" at bounding box center [247, 144] width 30 height 10
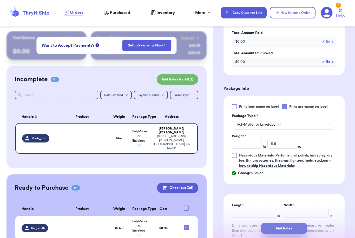
click at [299, 223] on button "Get Rates" at bounding box center [284, 228] width 46 height 11
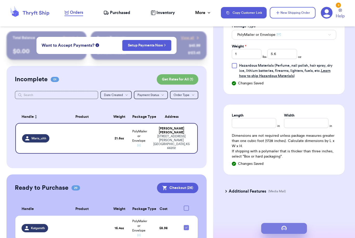
scroll to position [0, 0]
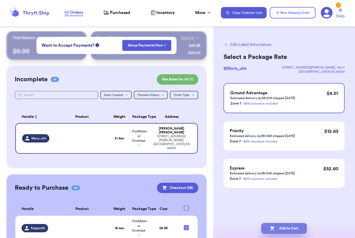
click at [300, 223] on button "Add to Cart" at bounding box center [284, 228] width 46 height 11
